Goal: Transaction & Acquisition: Purchase product/service

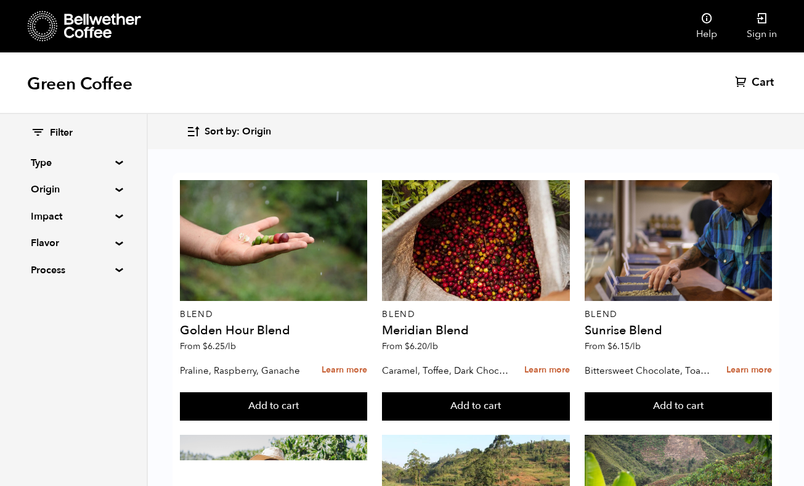
scroll to position [28, 0]
click at [72, 193] on summary "Origin" at bounding box center [73, 189] width 85 height 15
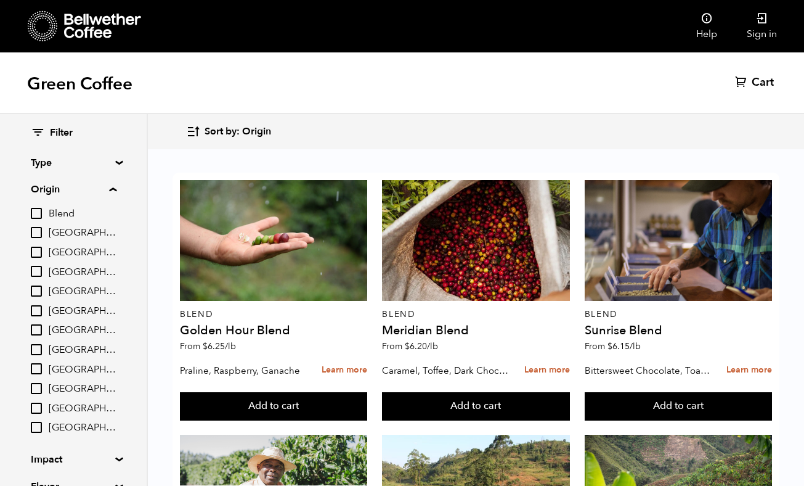
click at [40, 369] on input "[GEOGRAPHIC_DATA]" at bounding box center [36, 368] width 11 height 11
checkbox input "true"
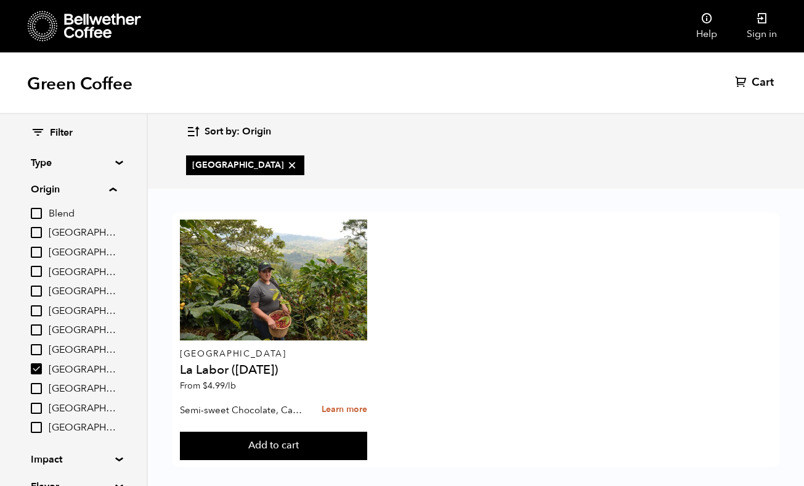
scroll to position [0, 0]
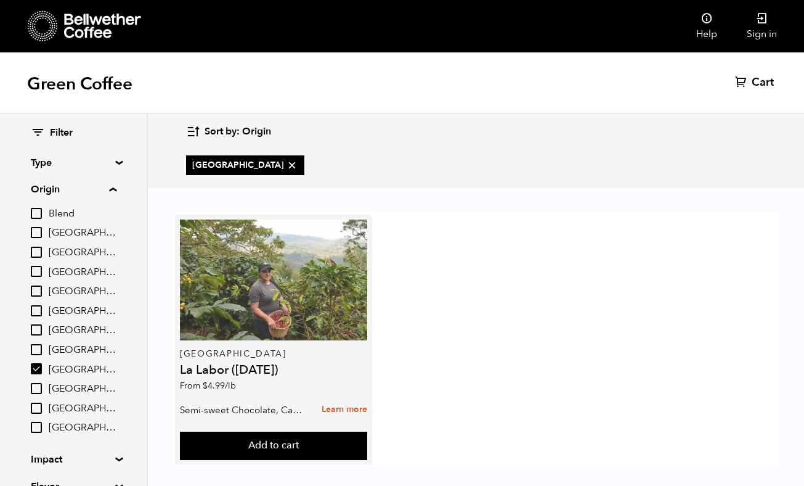
click at [256, 307] on div at bounding box center [273, 279] width 187 height 121
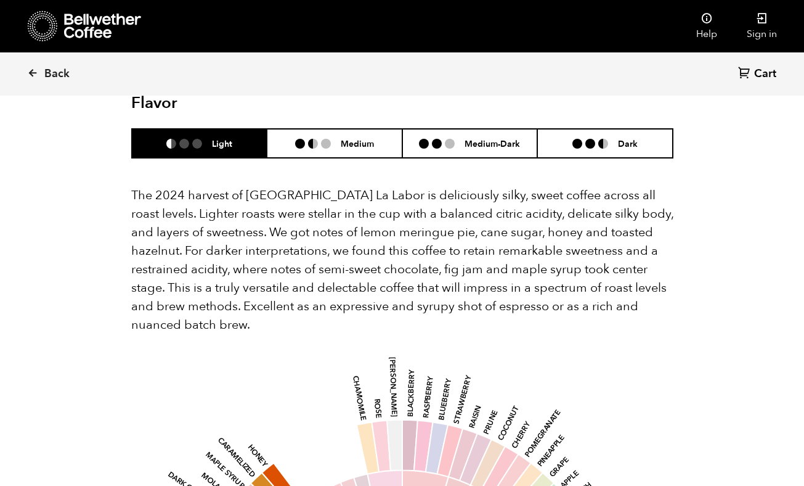
scroll to position [1265, 0]
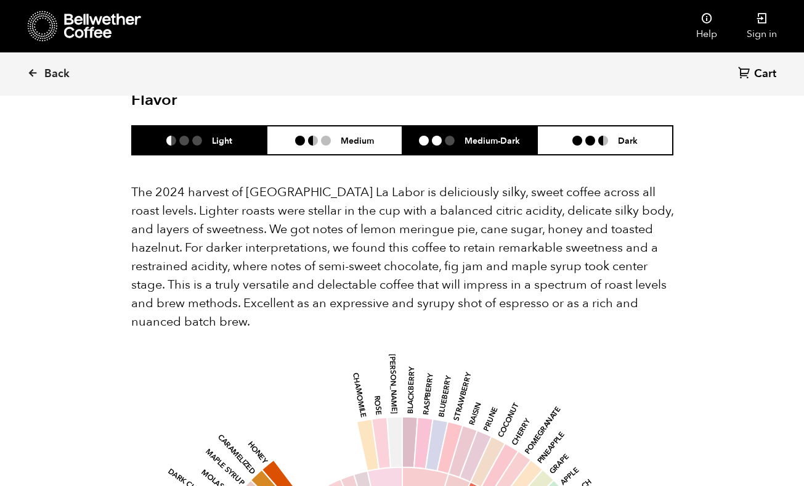
click at [410, 149] on li "Medium-Dark" at bounding box center [470, 140] width 136 height 29
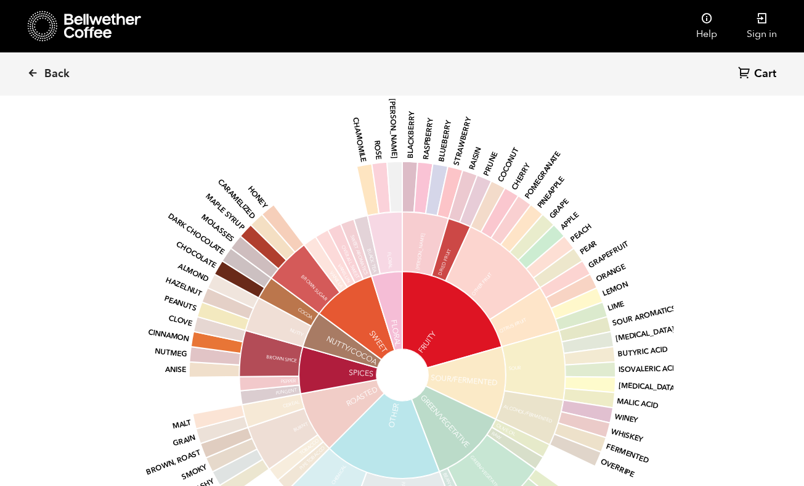
scroll to position [1409, 0]
